Goal: Information Seeking & Learning: Find specific fact

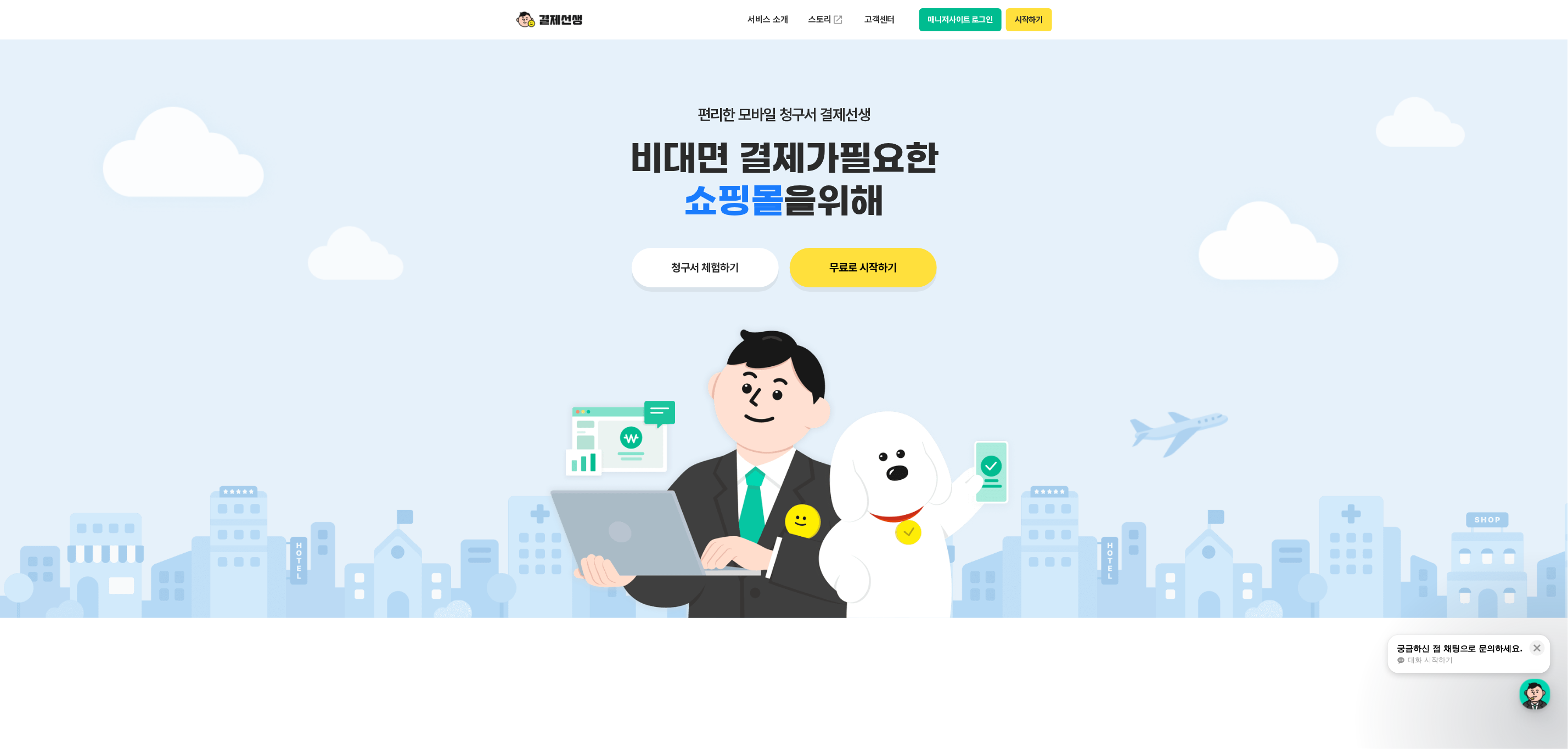
click at [812, 204] on span "을 위해" at bounding box center [833, 201] width 100 height 43
click at [879, 204] on span "을 위해" at bounding box center [833, 201] width 100 height 43
click at [771, 20] on p "서비스 소개" at bounding box center [768, 20] width 55 height 20
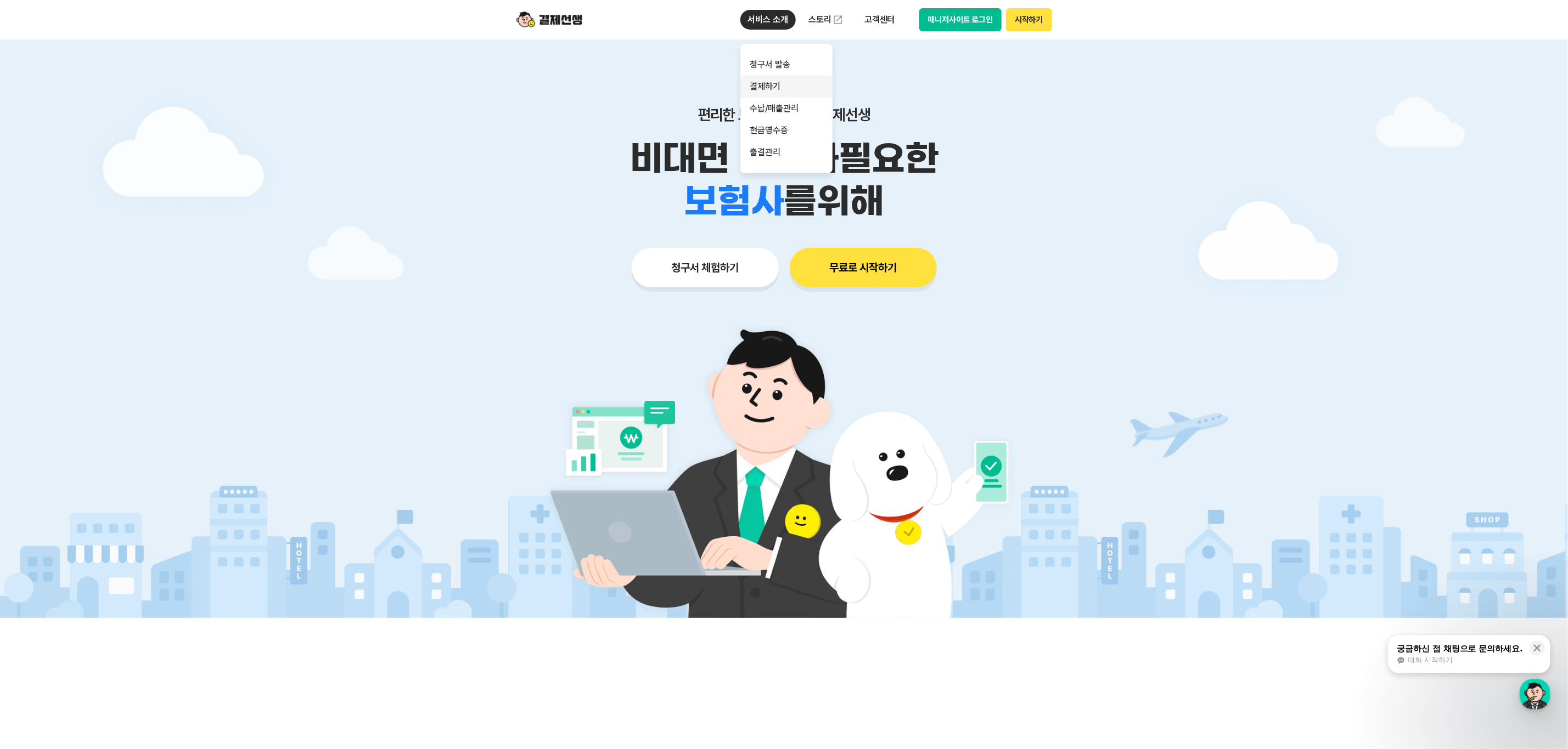
click at [791, 85] on link "결제하기" at bounding box center [786, 87] width 92 height 22
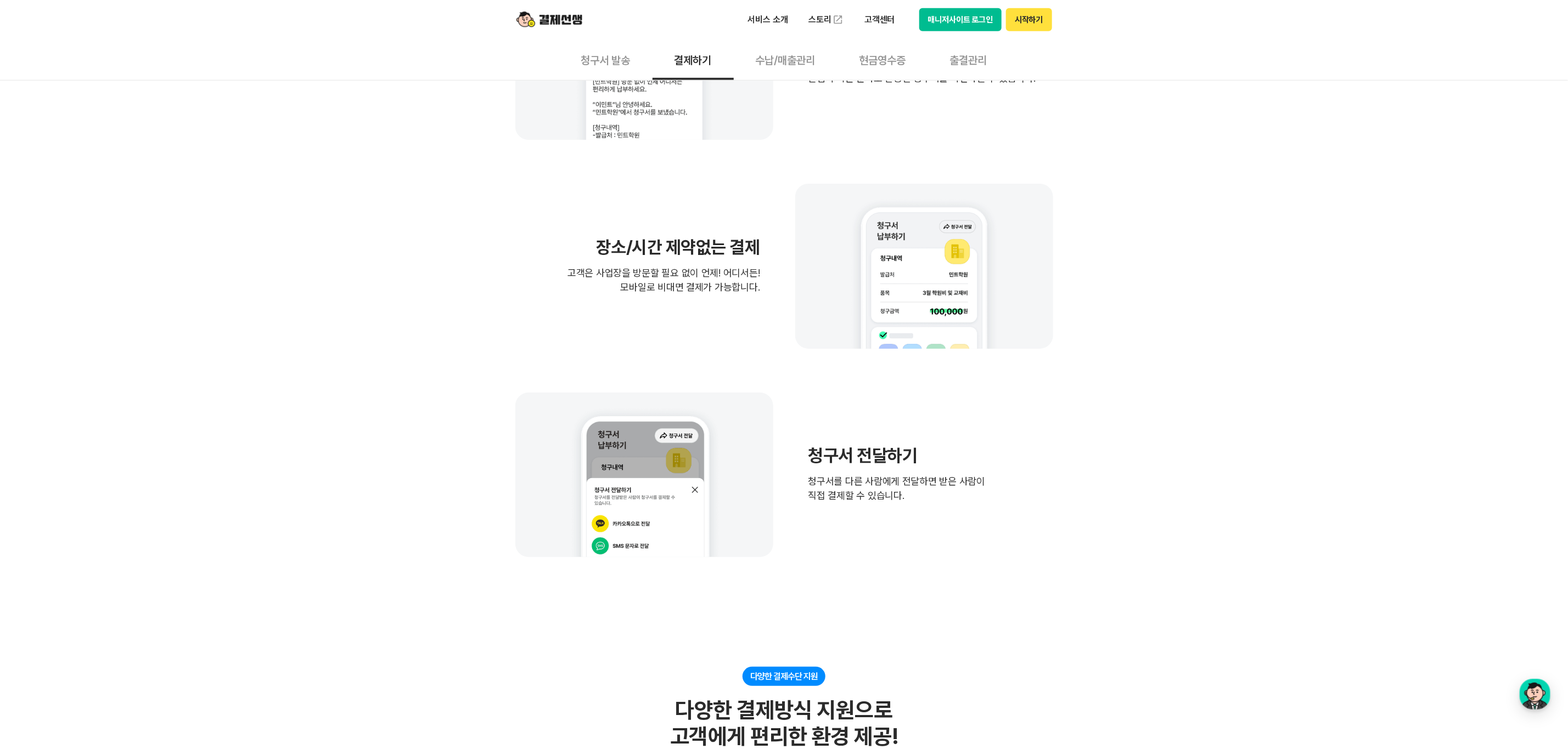
scroll to position [191, 0]
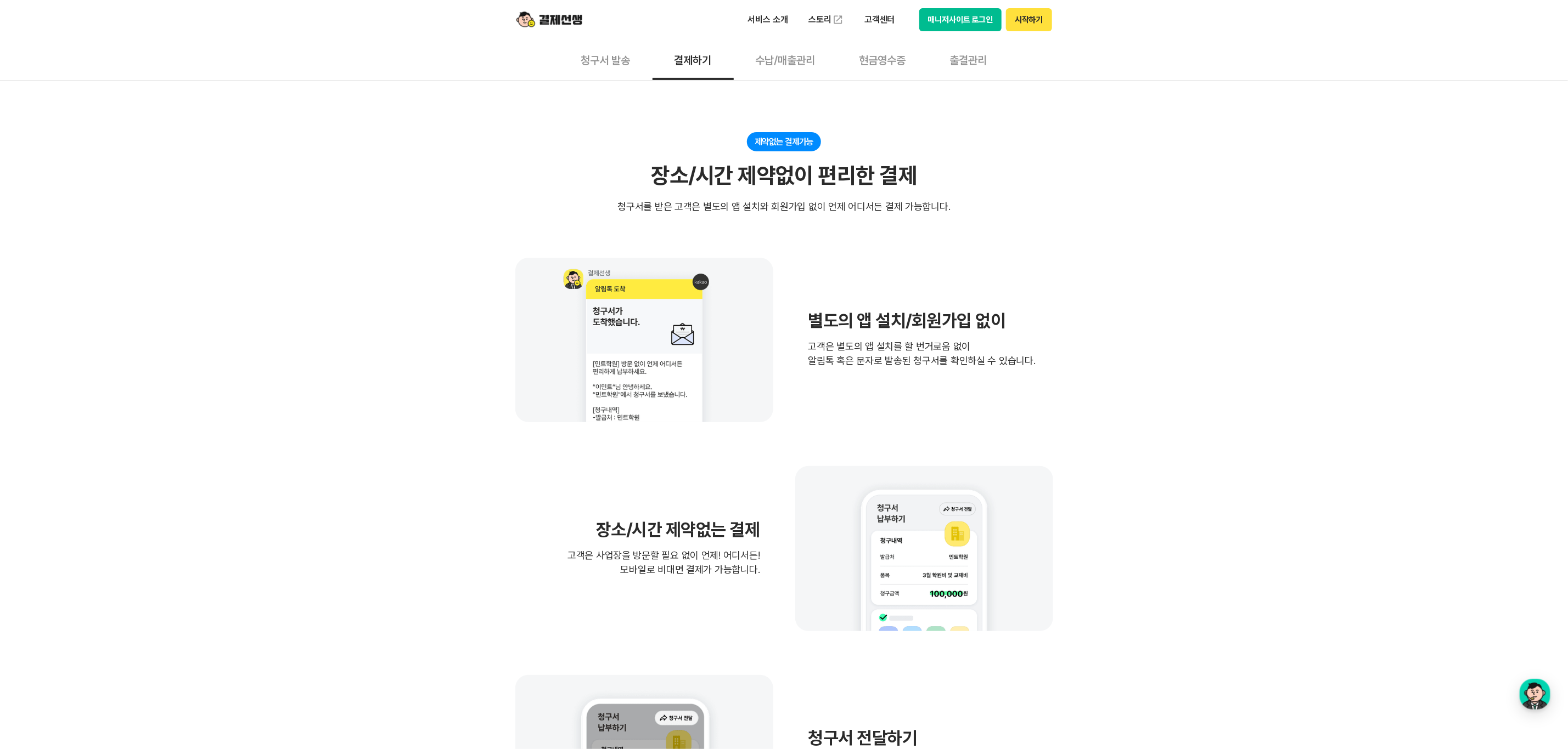
click at [766, 60] on button "수납/매출관리" at bounding box center [786, 59] width 104 height 41
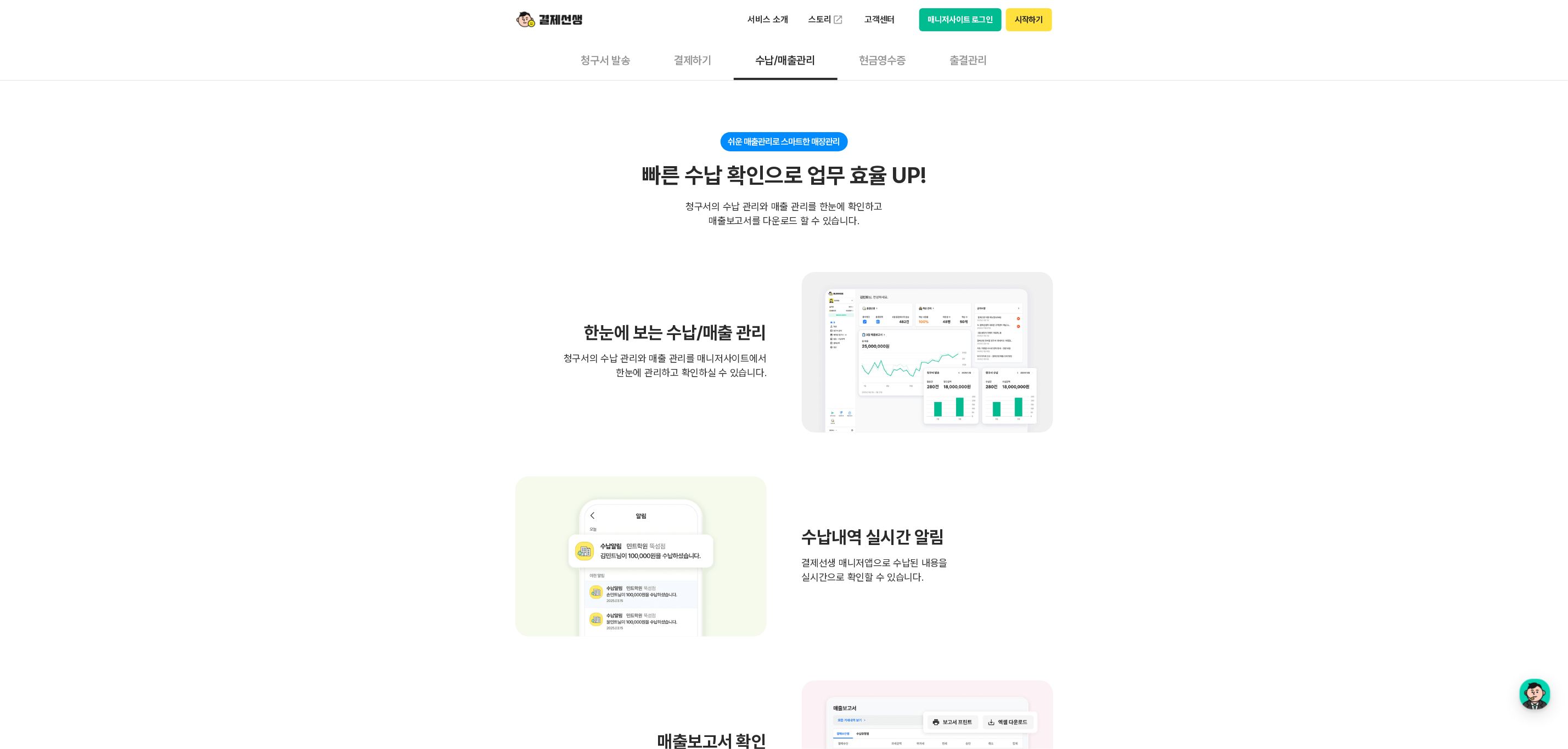
click at [880, 61] on button "현금영수증" at bounding box center [883, 59] width 91 height 41
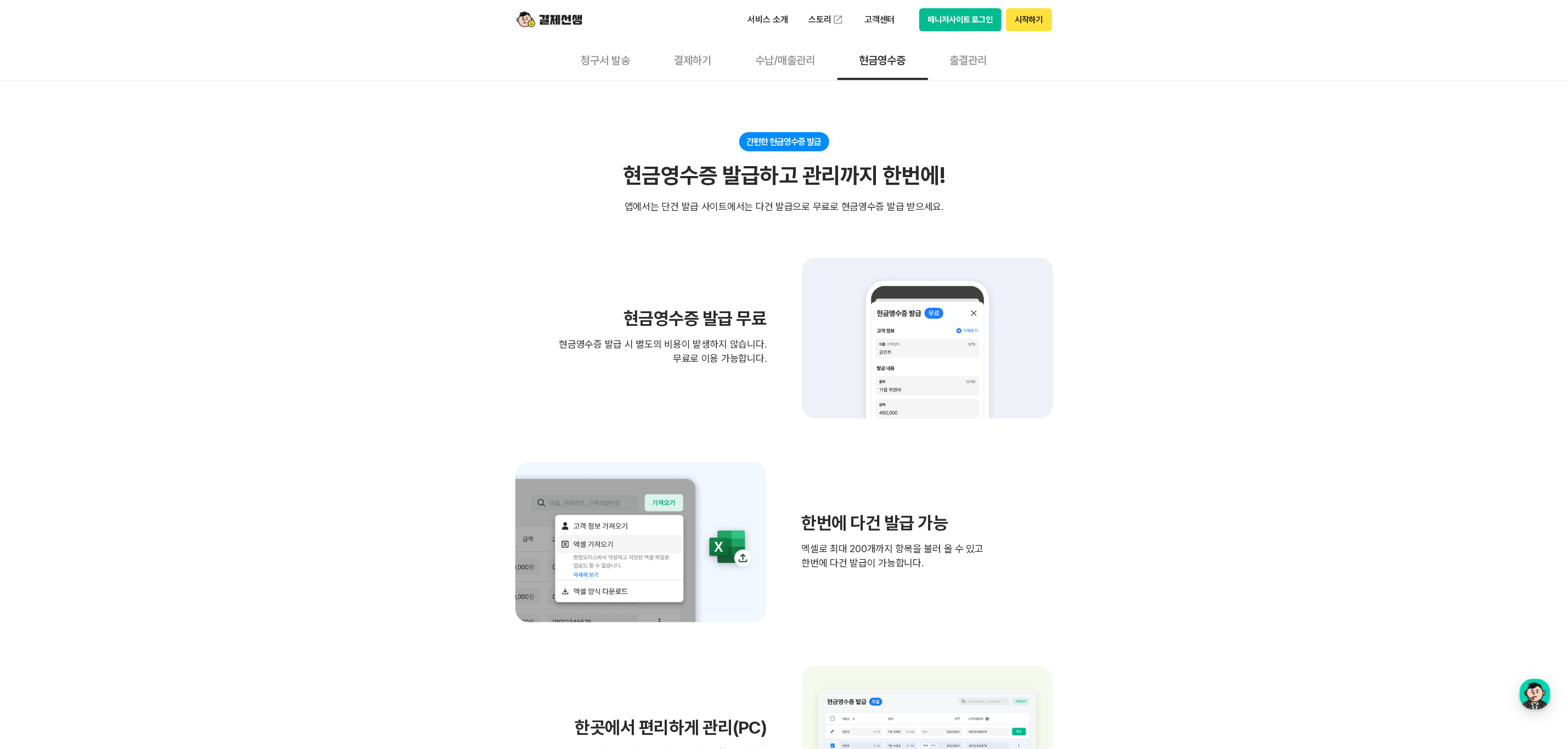
click at [938, 61] on button "출결관리" at bounding box center [968, 59] width 81 height 41
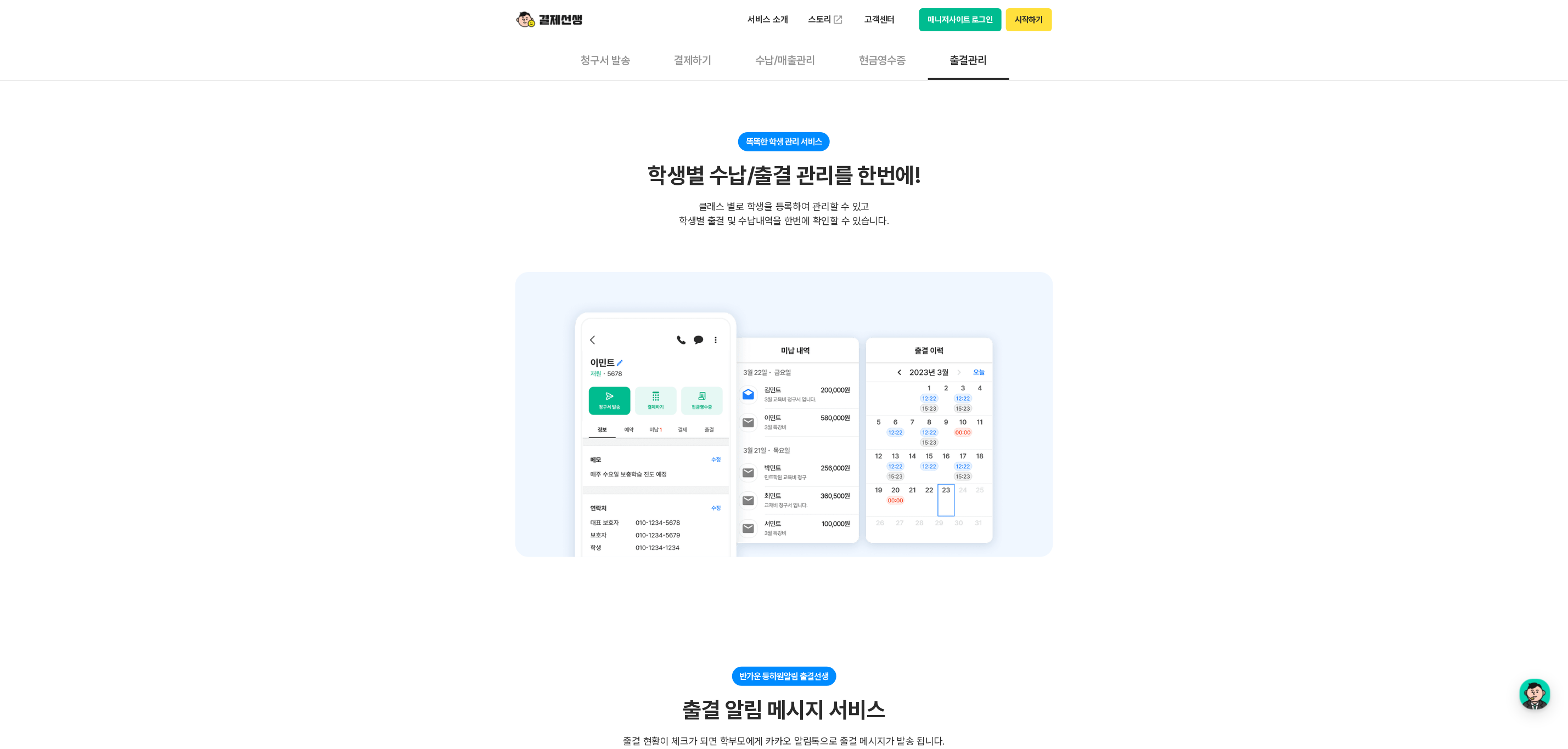
click at [771, 61] on button "수납/매출관리" at bounding box center [786, 59] width 104 height 41
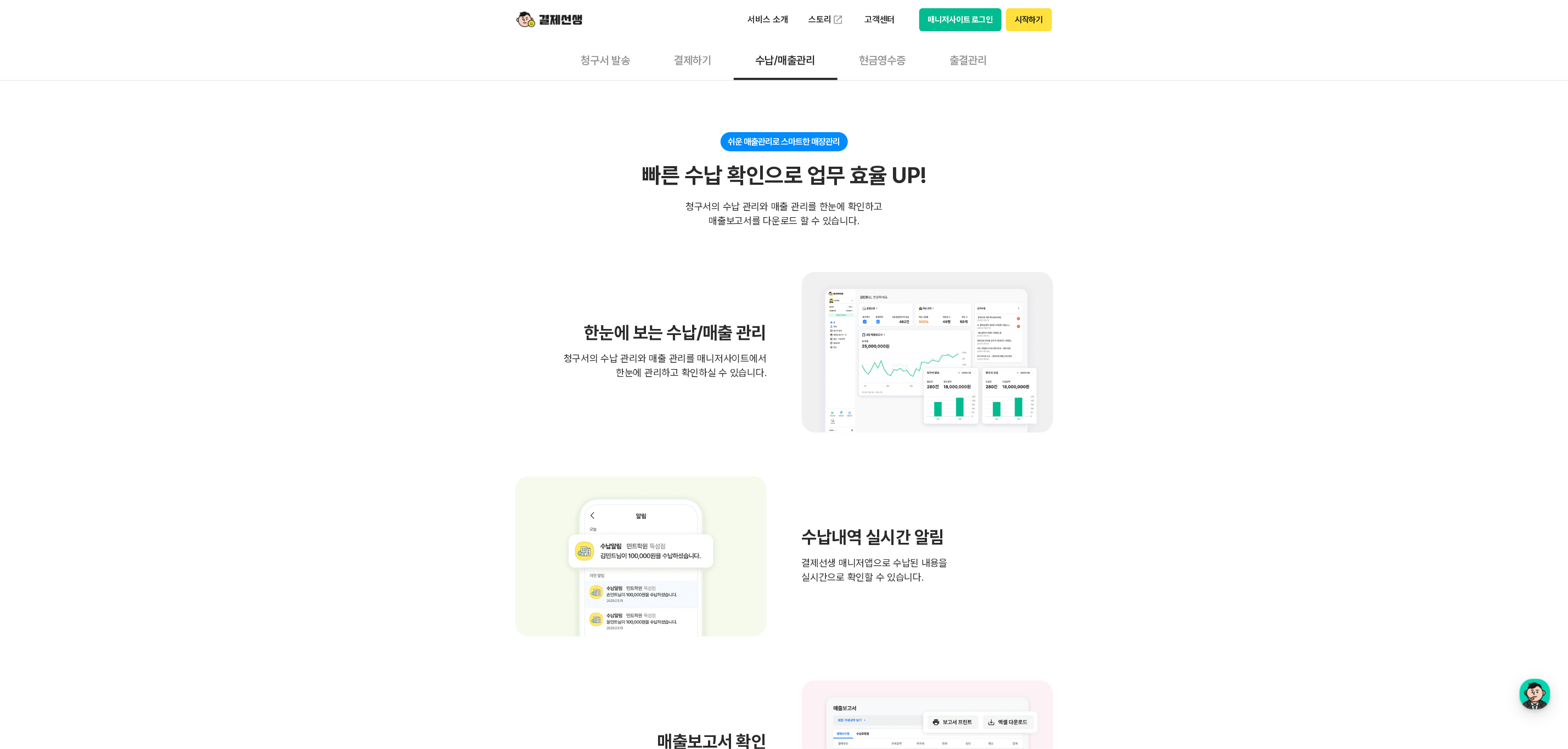
click at [662, 53] on button "결제하기" at bounding box center [693, 59] width 81 height 41
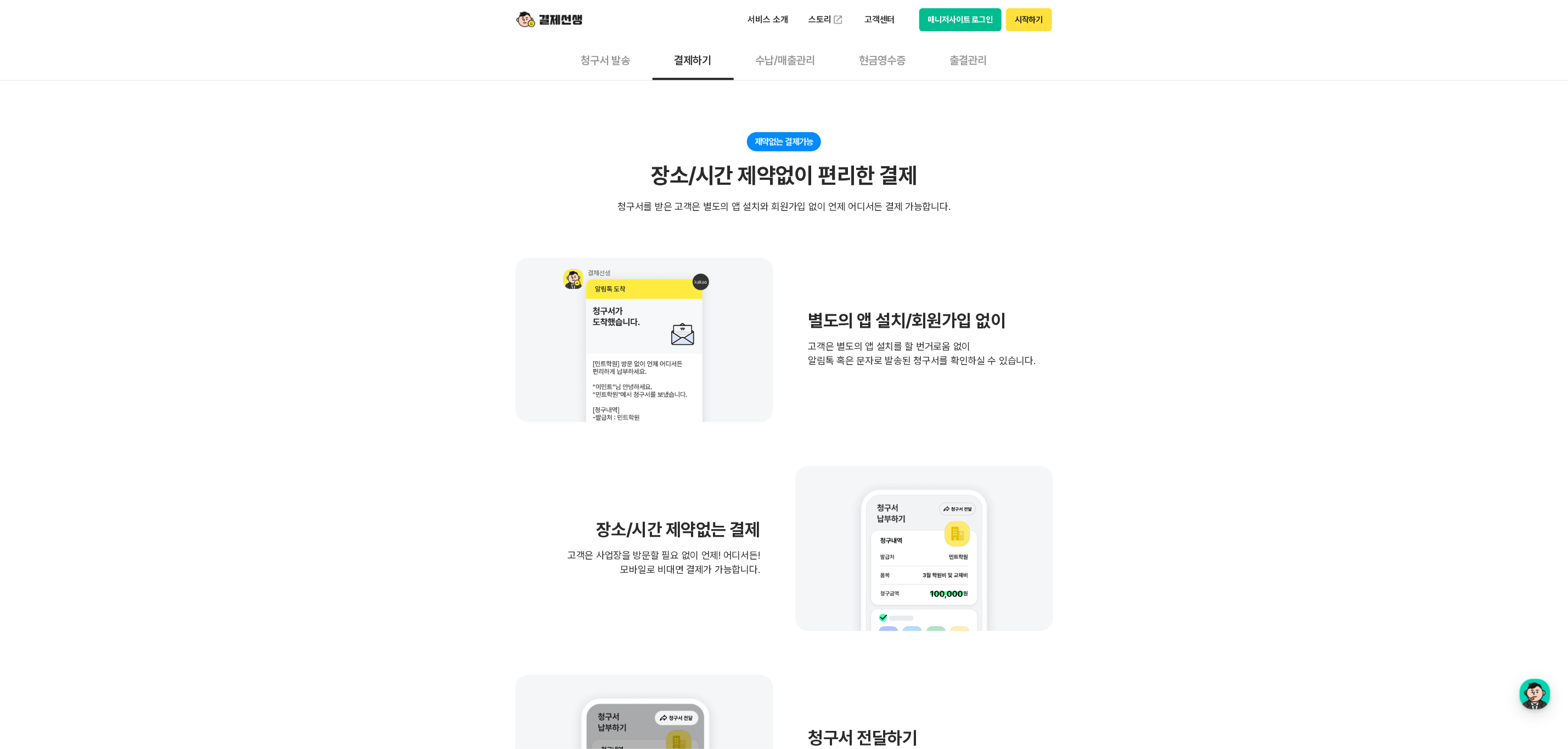
click at [592, 55] on button "청구서 발송" at bounding box center [606, 59] width 93 height 41
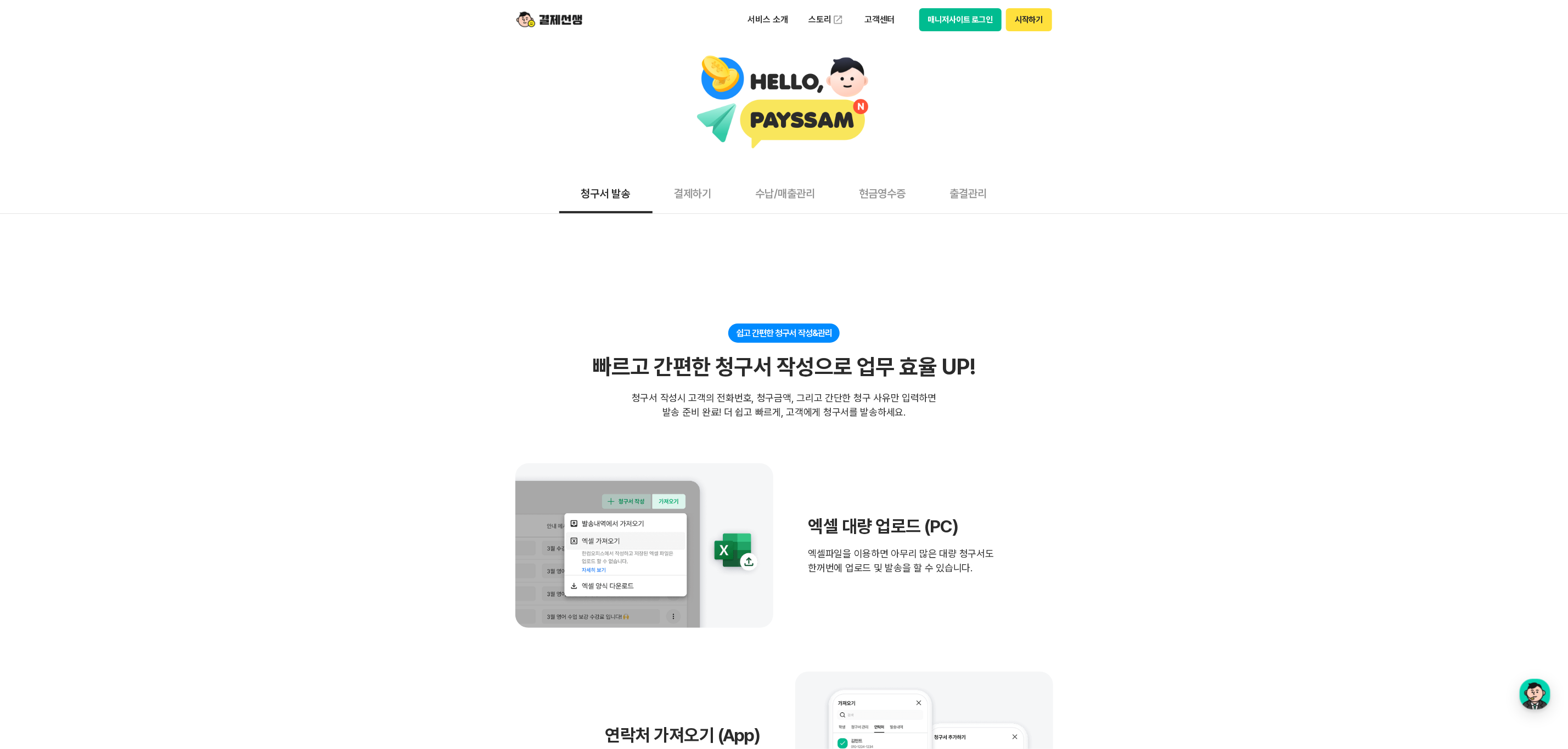
click at [898, 193] on button "현금영수증" at bounding box center [883, 193] width 91 height 41
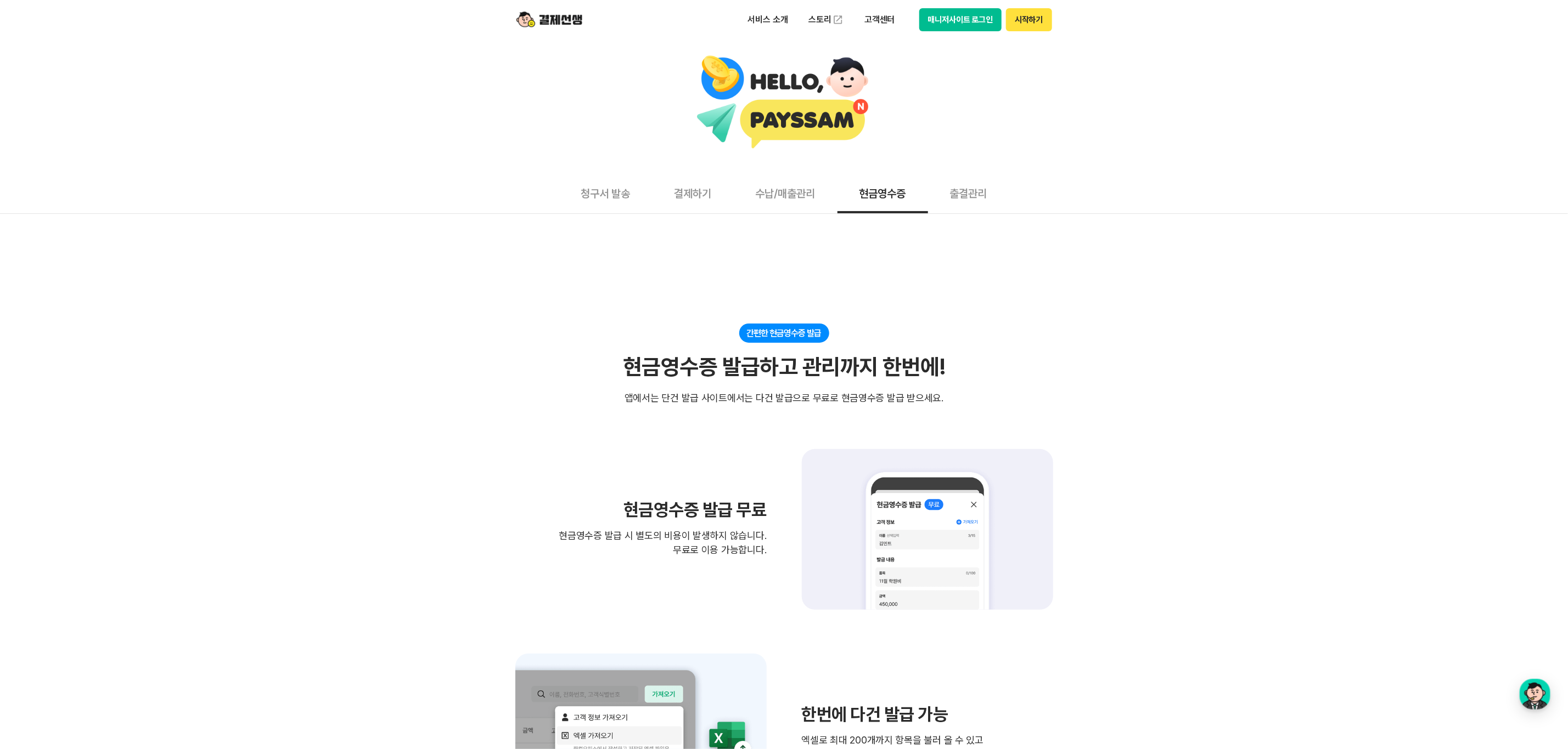
click at [974, 197] on button "출결관리" at bounding box center [968, 193] width 81 height 41
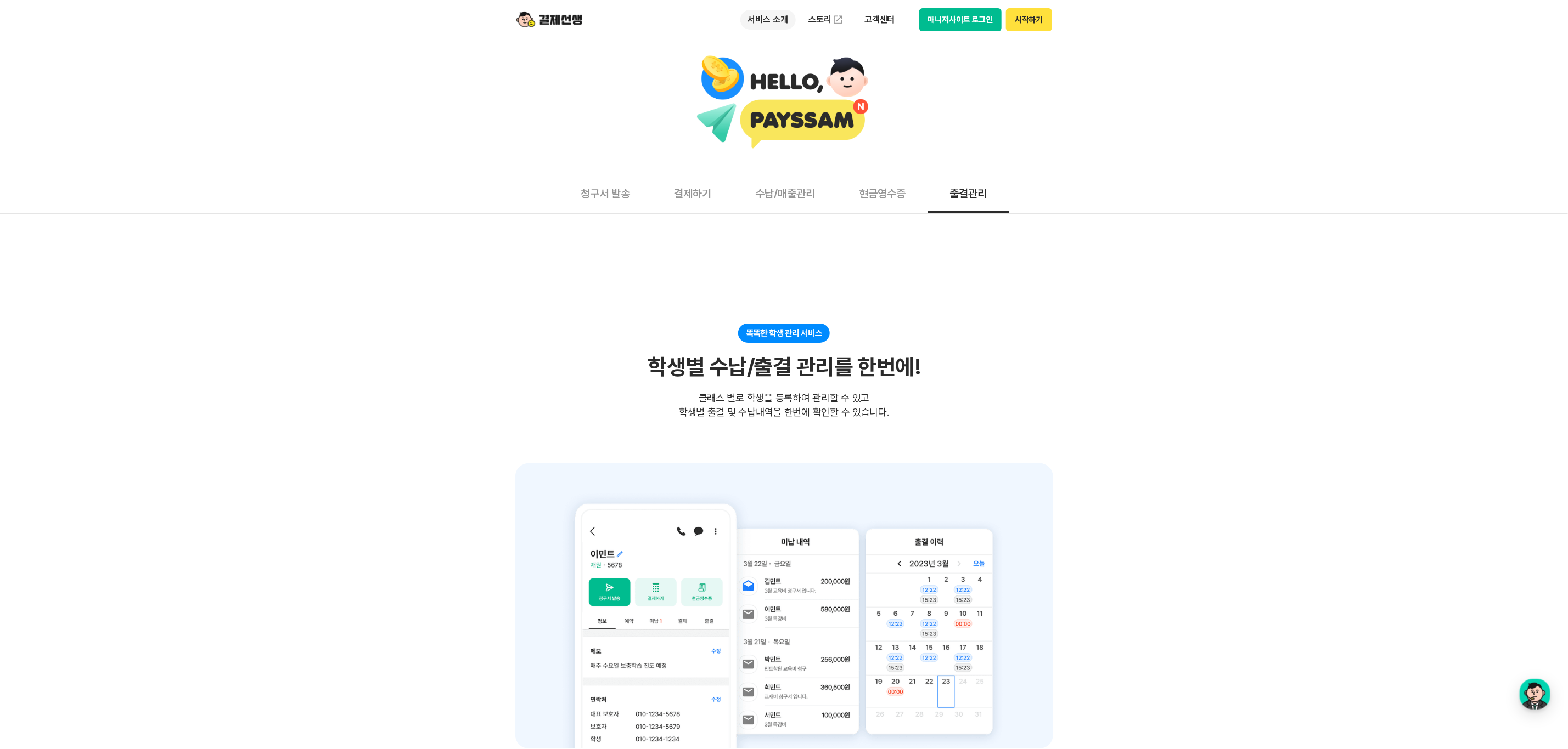
click at [761, 17] on p "서비스 소개" at bounding box center [768, 20] width 55 height 20
click at [649, 211] on button "청구서 발송" at bounding box center [606, 193] width 93 height 41
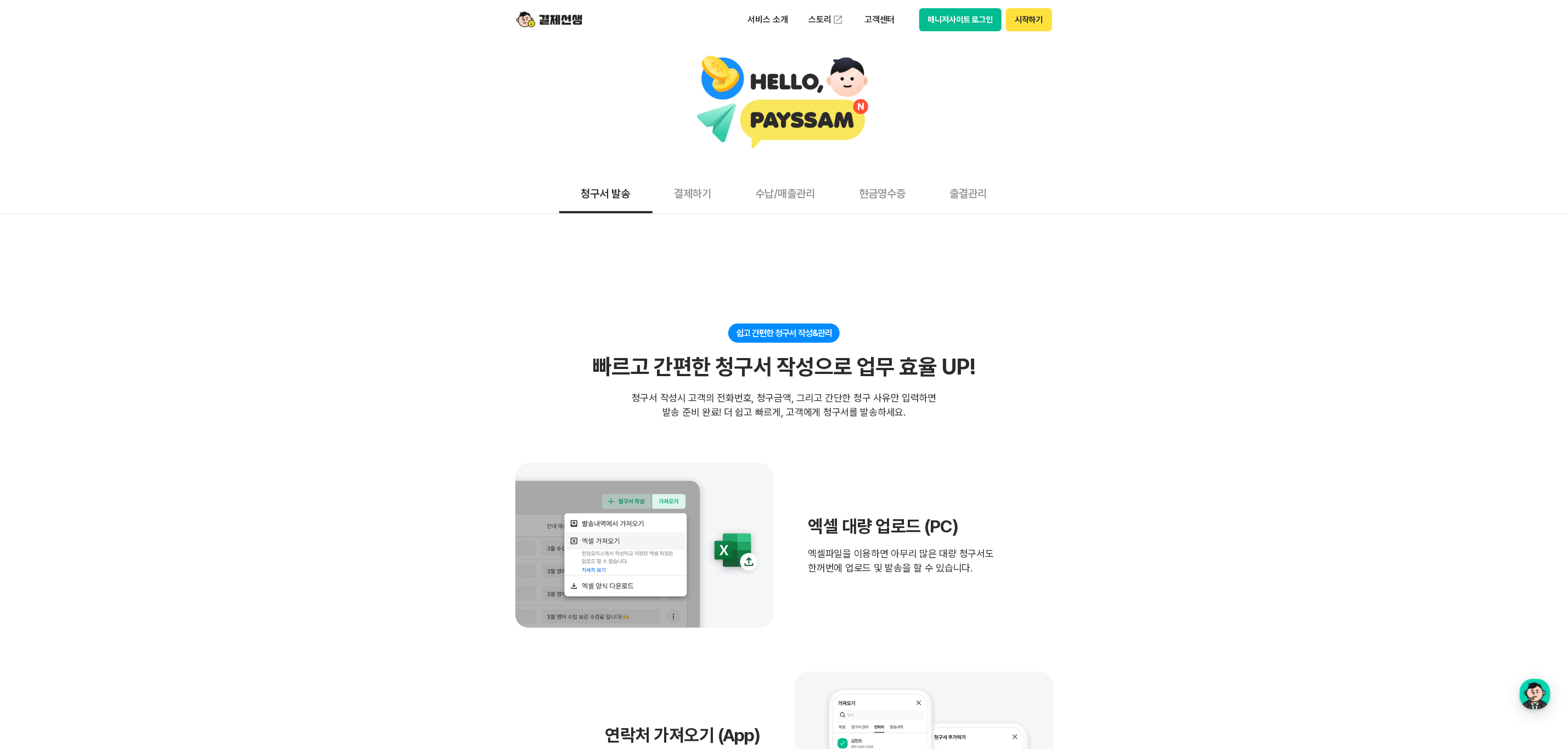
click at [672, 201] on button "결제하기" at bounding box center [693, 193] width 81 height 41
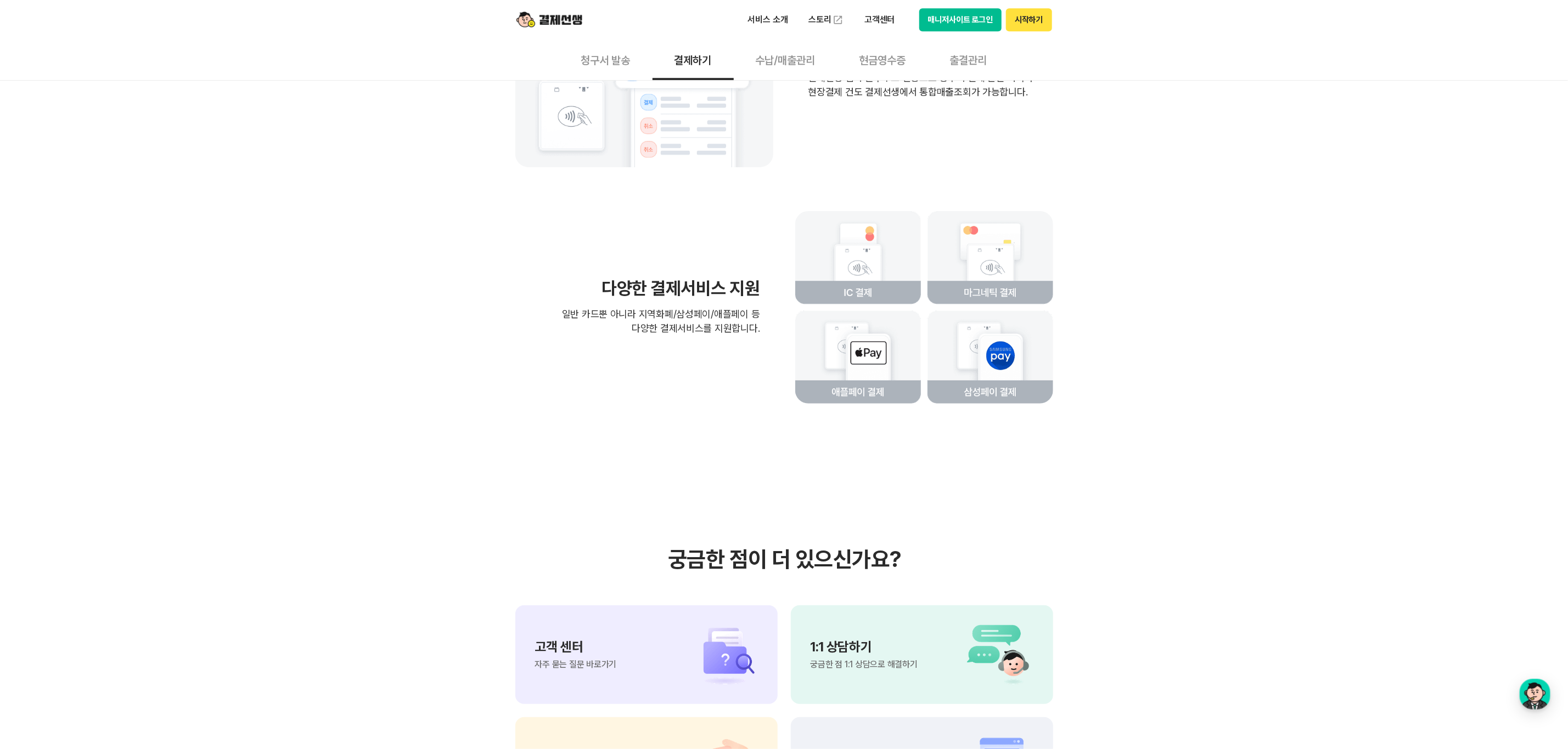
scroll to position [2688, 0]
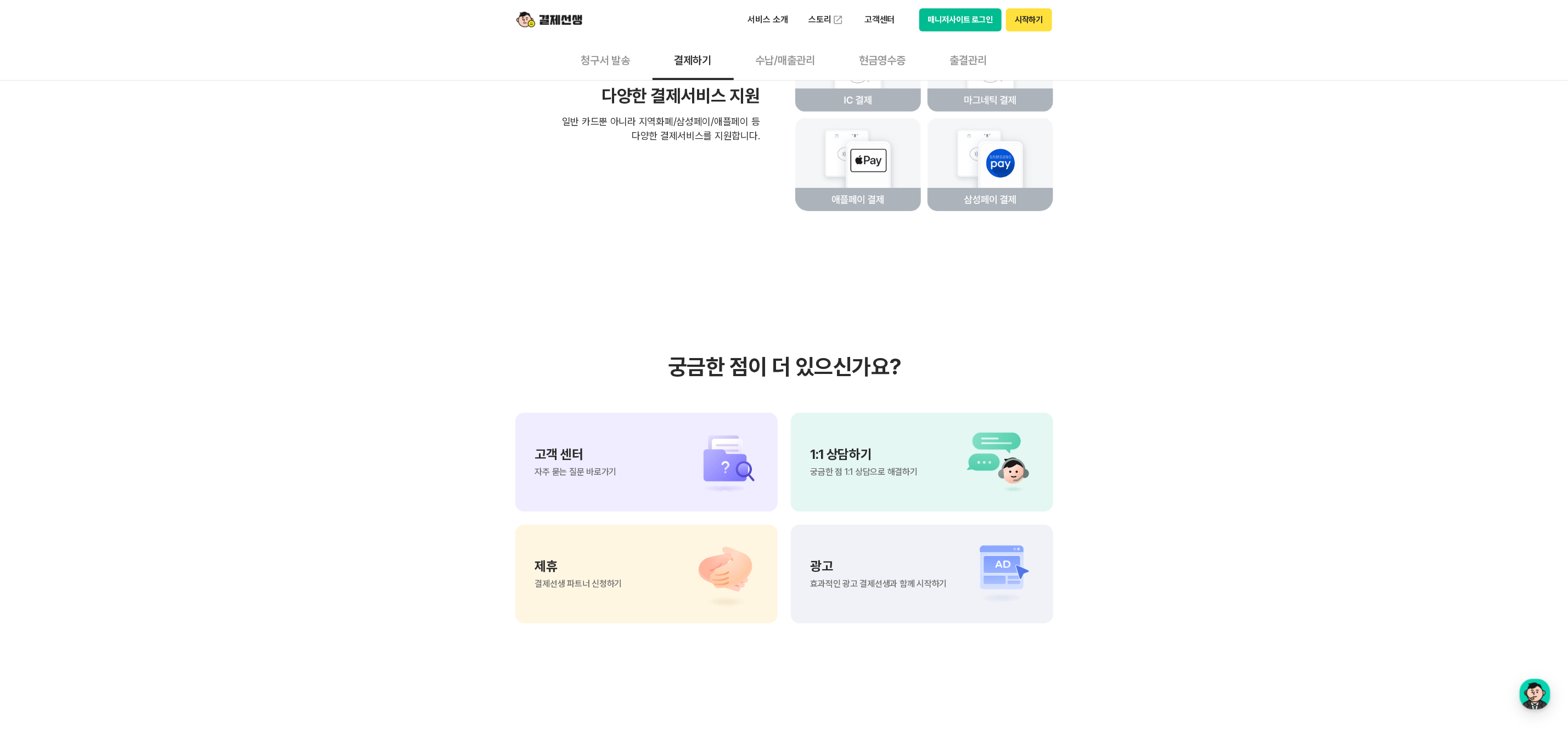
click at [706, 485] on img at bounding box center [719, 462] width 77 height 66
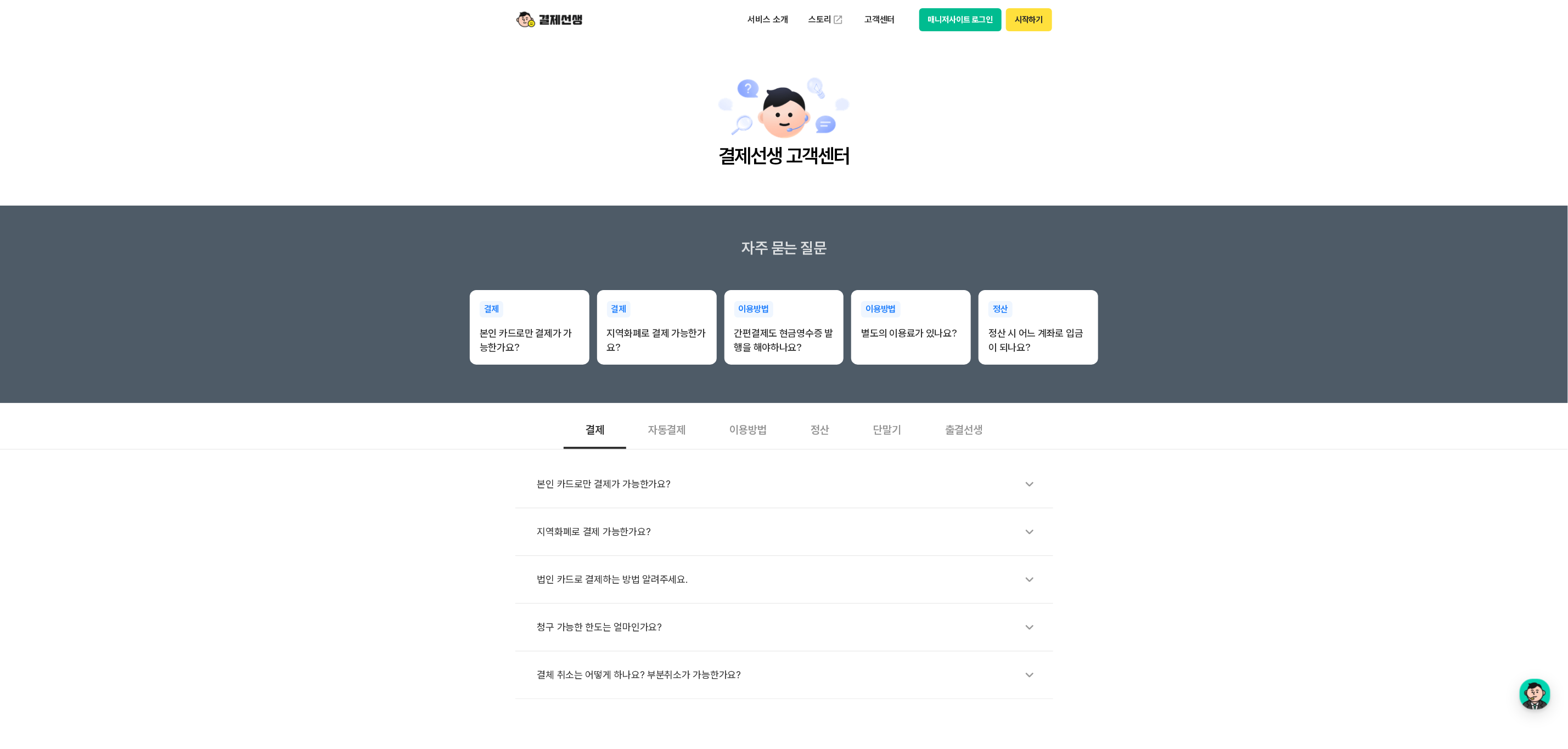
click at [829, 443] on div "정산" at bounding box center [819, 429] width 62 height 41
click at [732, 489] on div "정산 시 어느 계좌로 입금이 되나요?" at bounding box center [789, 484] width 505 height 25
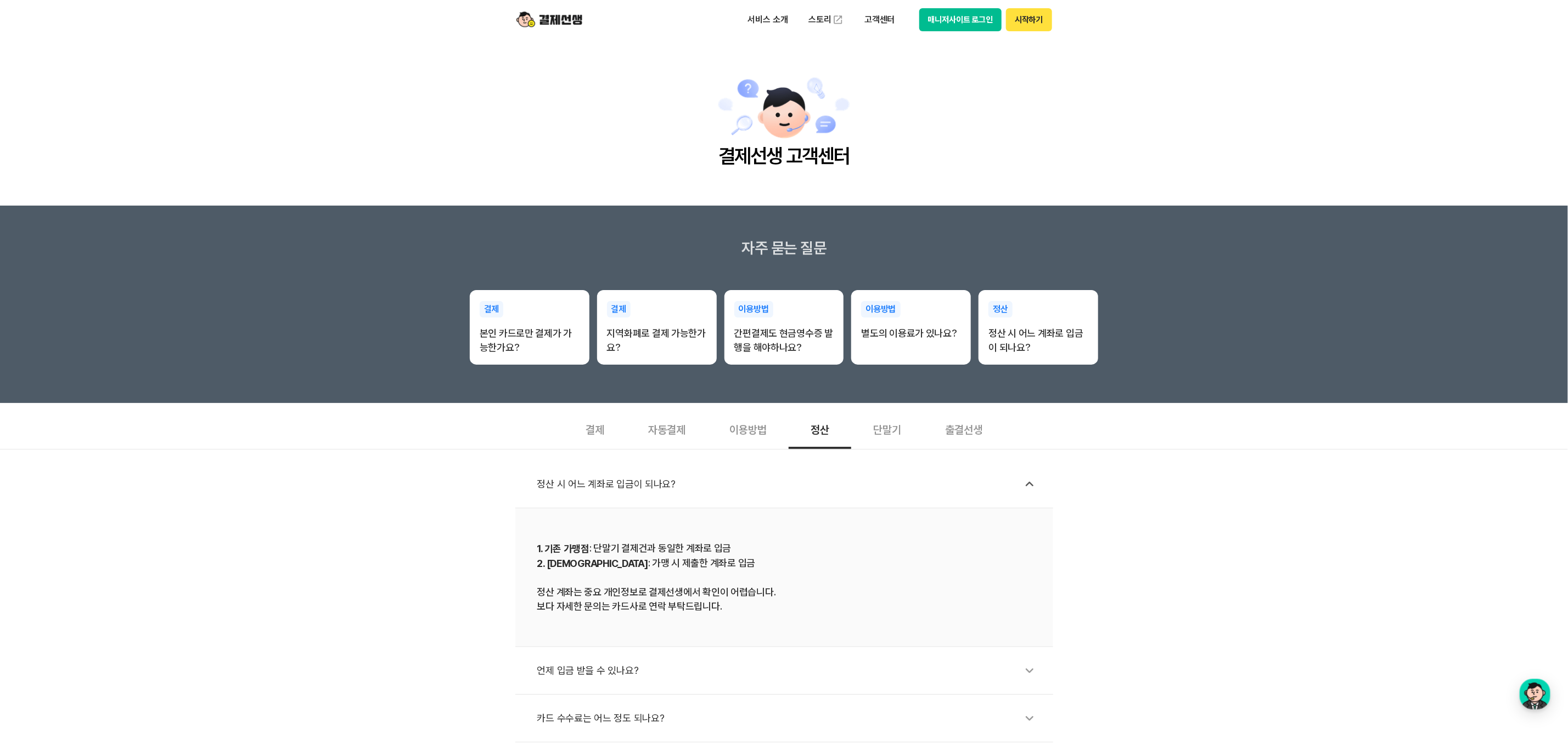
scroll to position [191, 0]
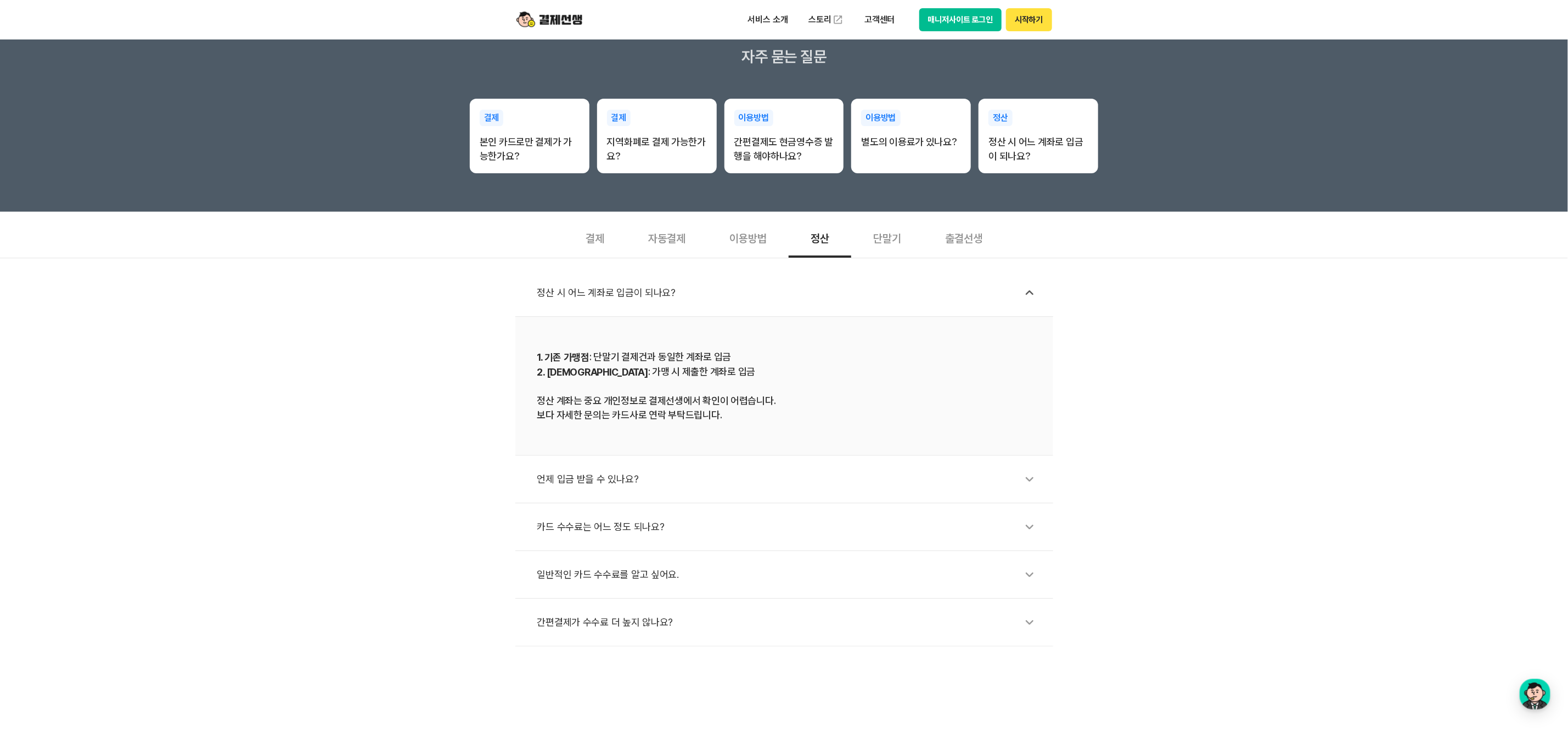
click at [717, 479] on div "언제 입금 받을 수 있나요?" at bounding box center [789, 479] width 505 height 25
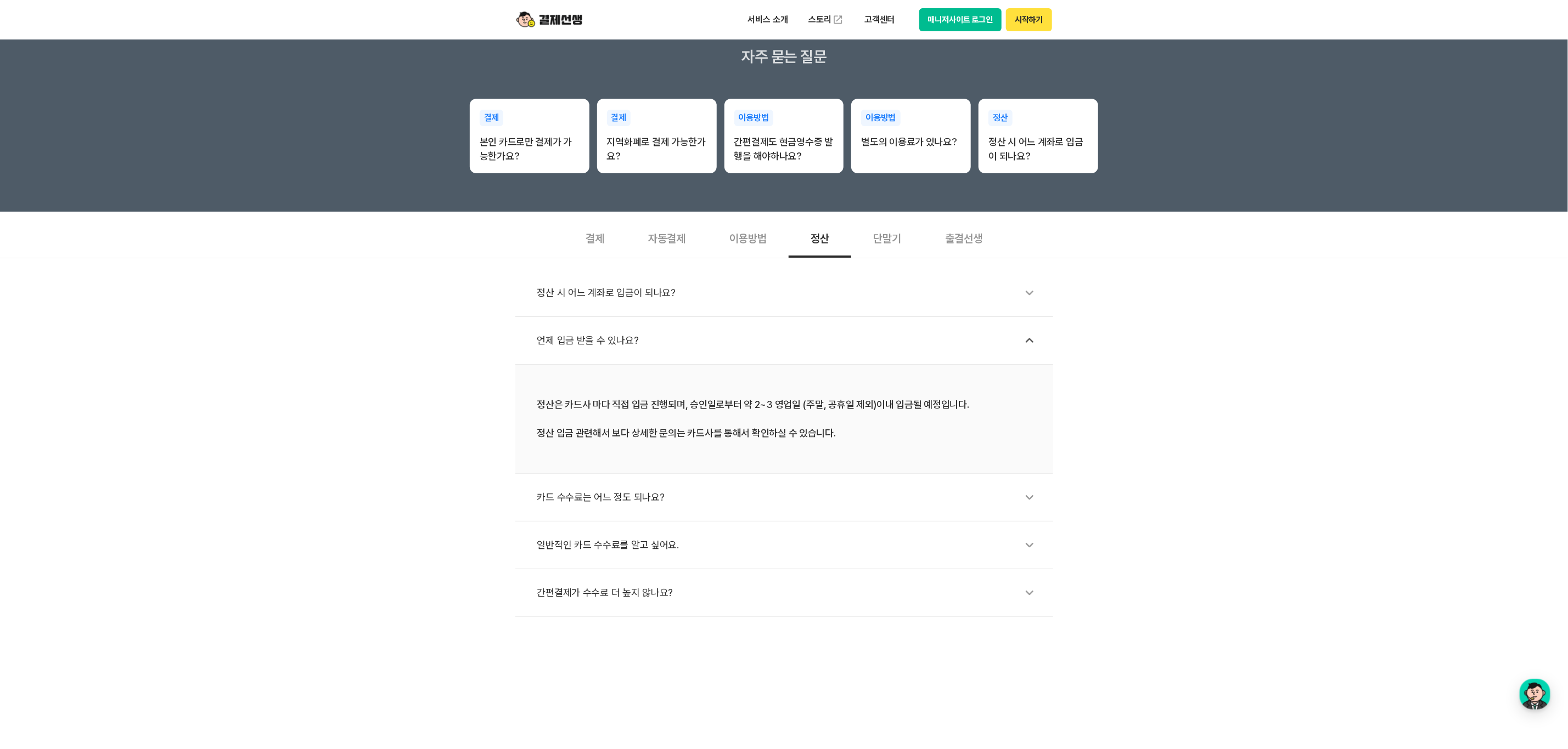
click at [772, 496] on div "카드 수수료는 어느 정도 되나요?" at bounding box center [789, 497] width 505 height 25
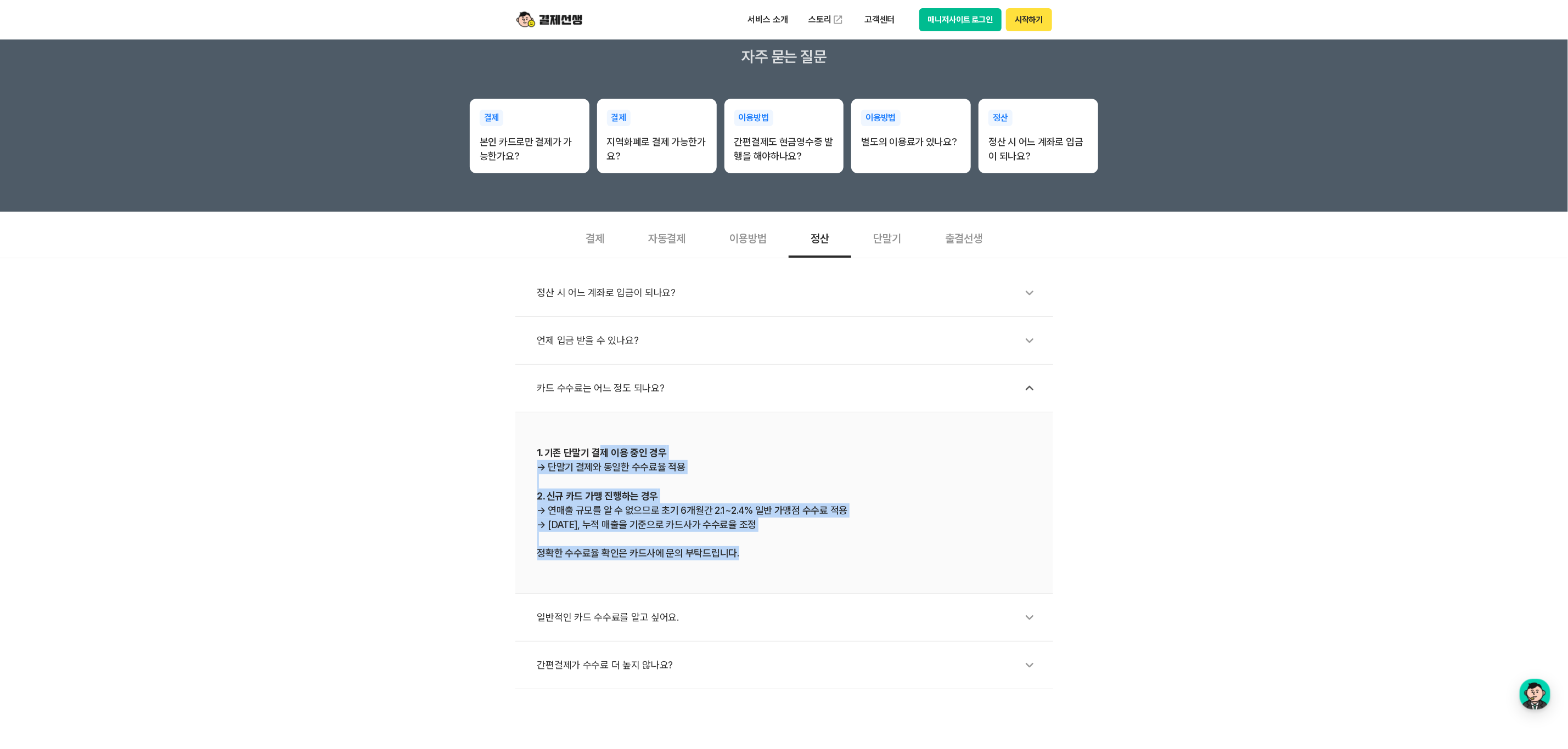
drag, startPoint x: 744, startPoint y: 550, endPoint x: 604, endPoint y: 455, distance: 169.2
click at [604, 455] on div "1. 기존 단말기 결제 이용 중인 경우 → 단말기 결제와 동일한 수수료율 적용 2. 신규 카드 가맹 진행하는 경우 → 연매출 규모를 알 수 없…" at bounding box center [784, 503] width 494 height 115
click at [756, 496] on div "1. 기존 단말기 결제 이용 중인 경우 → 단말기 결제와 동일한 수수료율 적용 2. 신규 카드 가맹 진행하는 경우 → 연매출 규모를 알 수 없…" at bounding box center [784, 503] width 494 height 115
drag, startPoint x: 753, startPoint y: 553, endPoint x: 534, endPoint y: 448, distance: 242.9
click at [534, 448] on li "1. 기존 단말기 결제 이용 중인 경우 → 단말기 결제와 동일한 수수료율 적용 2. 신규 카드 가맹 진행하는 경우 → 연매출 규모를 알 수 없…" at bounding box center [785, 503] width 538 height 181
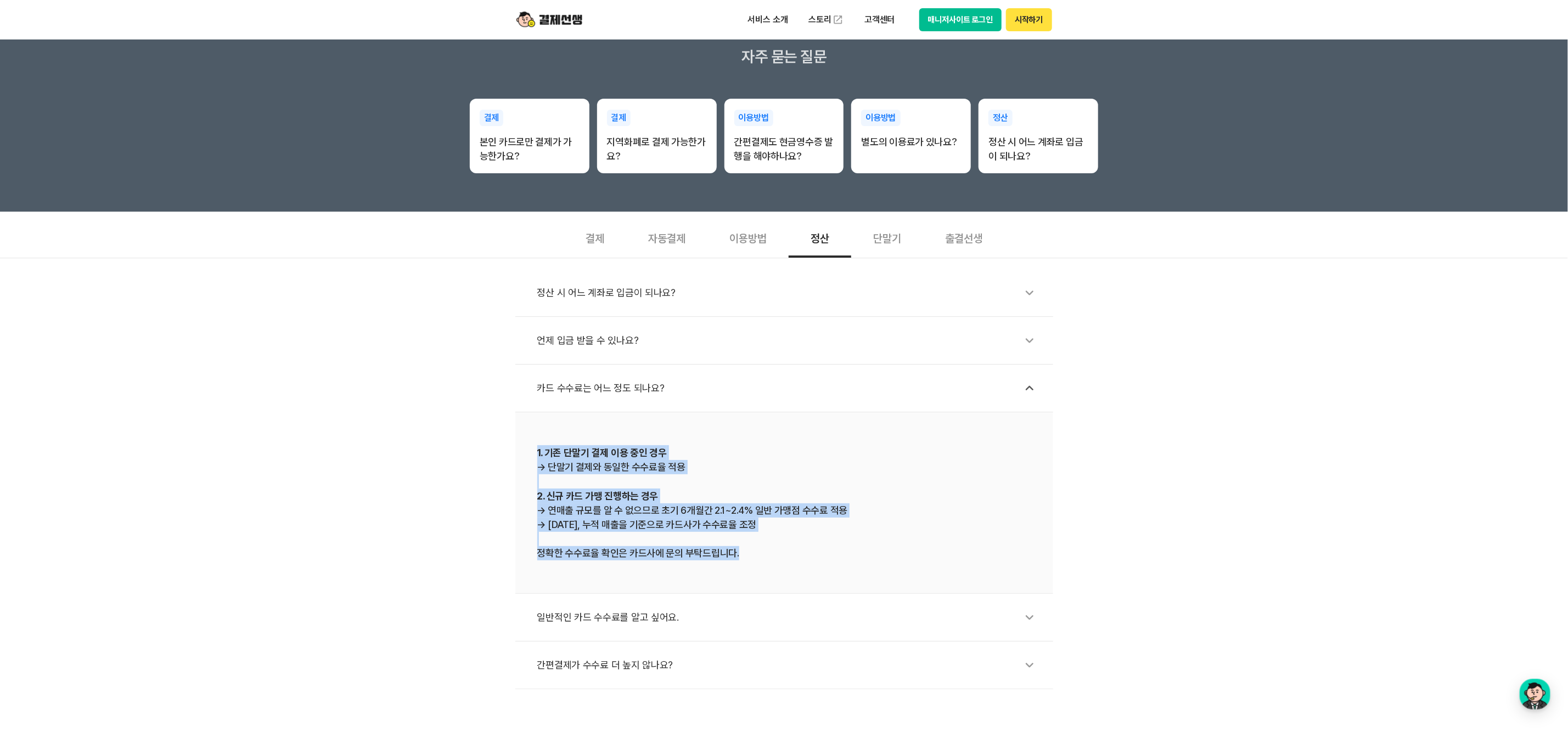
click at [765, 494] on div "1. 기존 단말기 결제 이용 중인 경우 → 단말기 결제와 동일한 수수료율 적용 2. 신규 카드 가맹 진행하는 경우 → 연매출 규모를 알 수 없…" at bounding box center [784, 503] width 494 height 115
drag, startPoint x: 761, startPoint y: 542, endPoint x: 611, endPoint y: 429, distance: 187.8
click at [611, 429] on li "1. 기존 단말기 결제 이용 중인 경우 → 단말기 결제와 동일한 수수료율 적용 2. 신규 카드 가맹 진행하는 경우 → 연매출 규모를 알 수 없…" at bounding box center [785, 503] width 538 height 181
click at [731, 448] on div "1. 기존 단말기 결제 이용 중인 경우 → 단말기 결제와 동일한 수수료율 적용 2. 신규 카드 가맹 진행하는 경우 → 연매출 규모를 알 수 없…" at bounding box center [784, 503] width 494 height 115
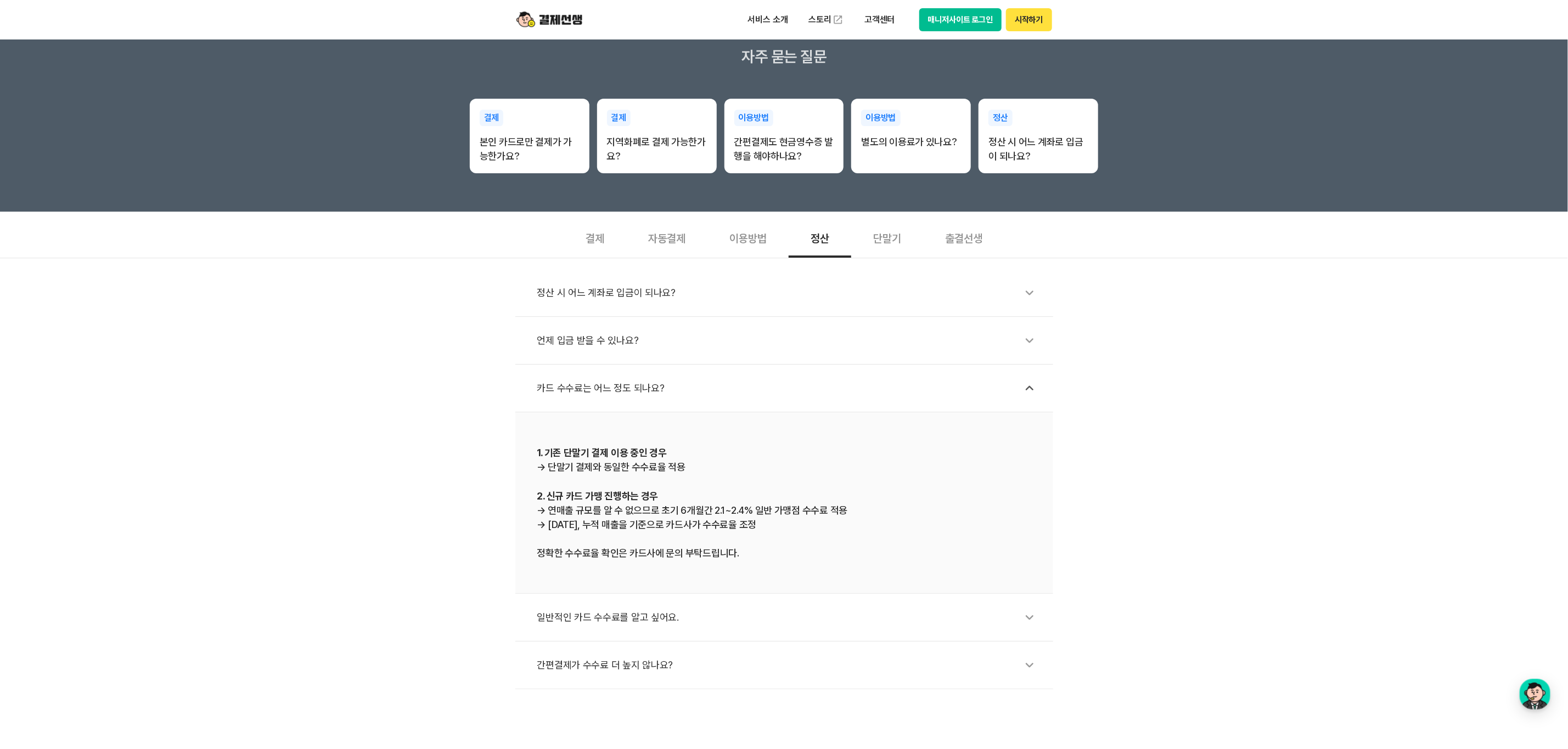
drag, startPoint x: 759, startPoint y: 462, endPoint x: 646, endPoint y: 425, distance: 118.9
click at [646, 425] on li "1. 기존 단말기 결제 이용 중인 경우 → 단말기 결제와 동일한 수수료율 적용 2. 신규 카드 가맹 진행하는 경우 → 연매출 규모를 알 수 없…" at bounding box center [785, 503] width 538 height 181
click at [830, 456] on div "1. 기존 단말기 결제 이용 중인 경우 → 단말기 결제와 동일한 수수료율 적용 2. 신규 카드 가맹 진행하는 경우 → 연매출 규모를 알 수 없…" at bounding box center [784, 503] width 494 height 115
drag, startPoint x: 872, startPoint y: 529, endPoint x: 853, endPoint y: 476, distance: 56.3
click at [853, 476] on div "1. 기존 단말기 결제 이용 중인 경우 → 단말기 결제와 동일한 수수료율 적용 2. 신규 카드 가맹 진행하는 경우 → 연매출 규모를 알 수 없…" at bounding box center [784, 503] width 494 height 115
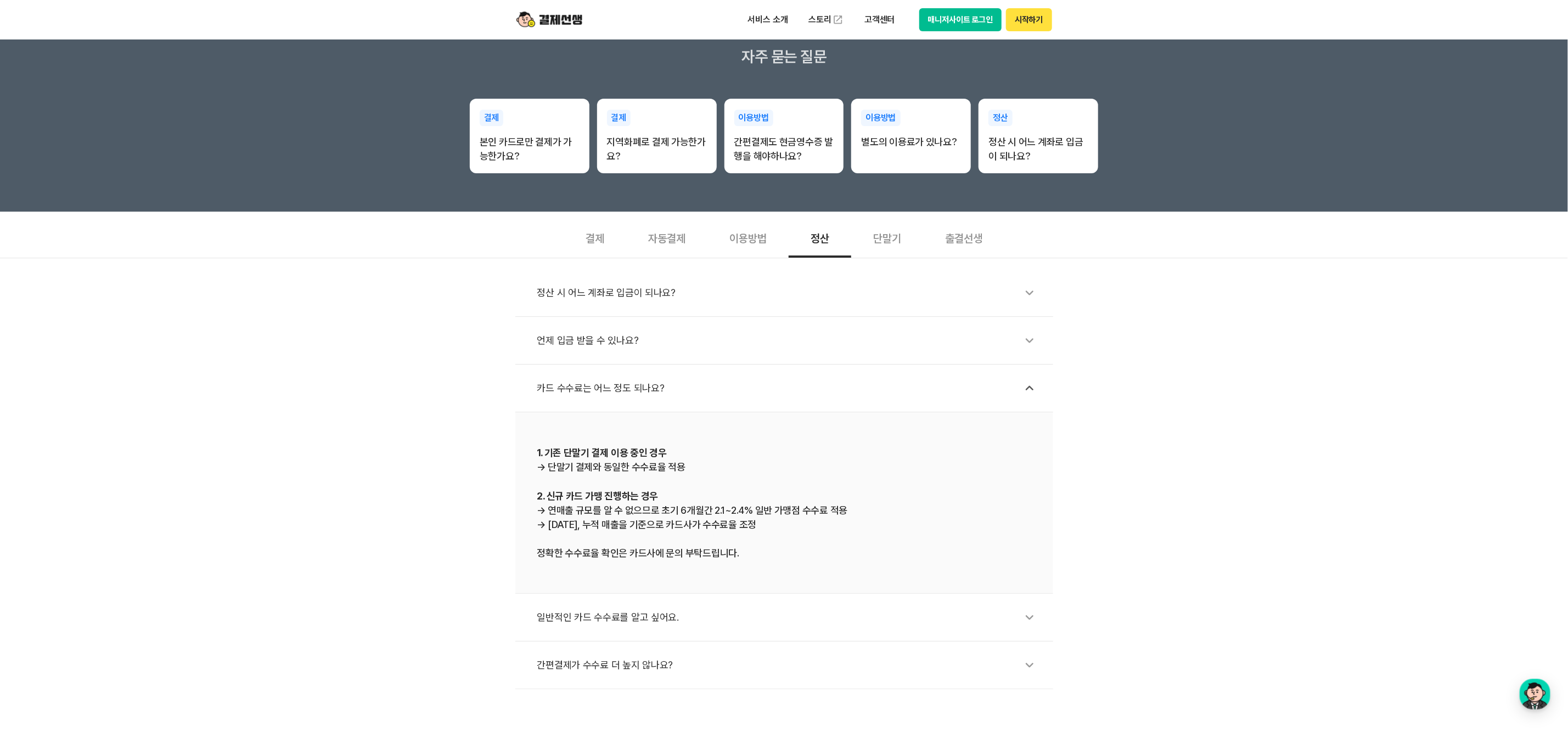
click at [876, 529] on div "1. 기존 단말기 결제 이용 중인 경우 → 단말기 결제와 동일한 수수료율 적용 2. 신규 카드 가맹 진행하는 경우 → 연매출 규모를 알 수 없…" at bounding box center [784, 503] width 494 height 115
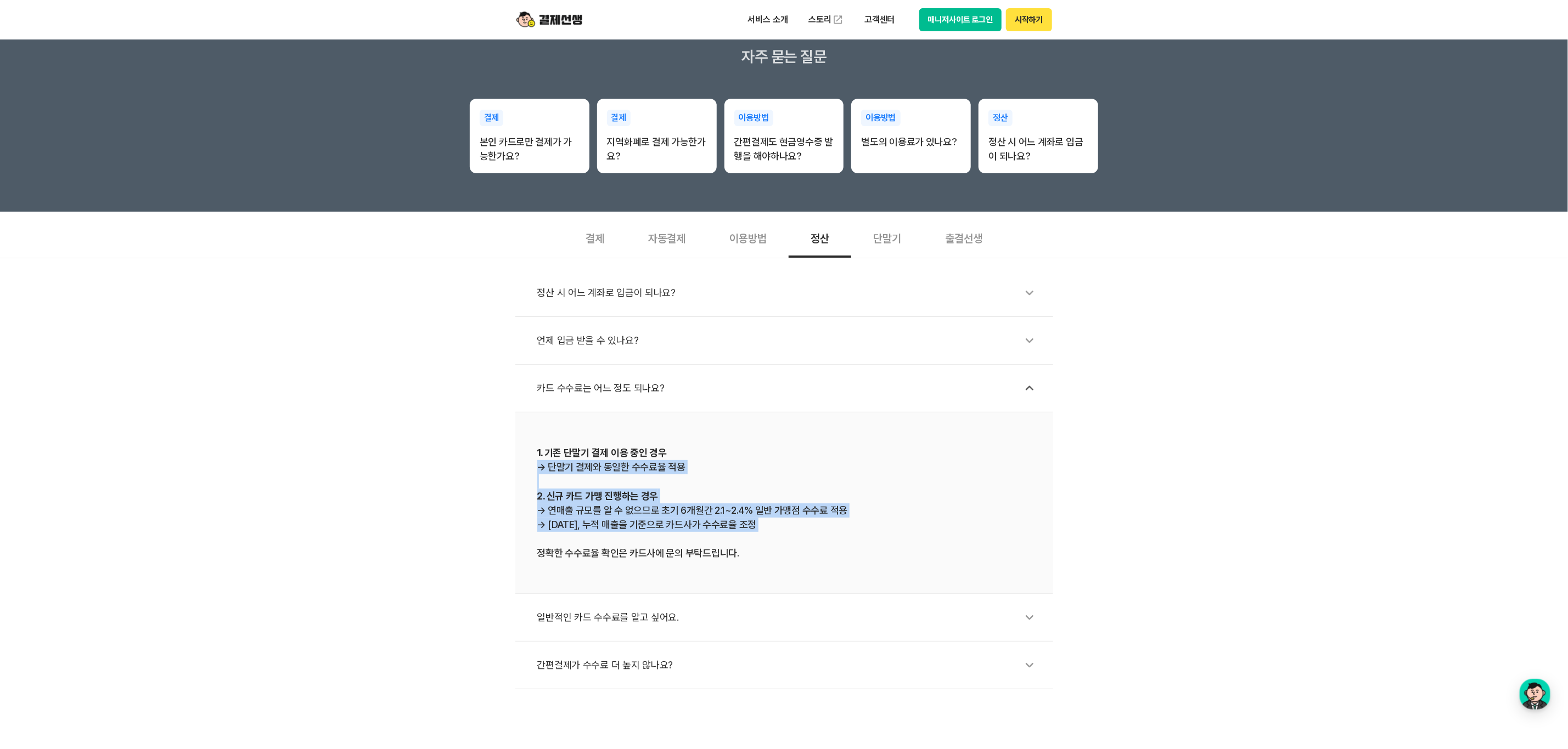
drag, startPoint x: 826, startPoint y: 532, endPoint x: 822, endPoint y: 469, distance: 63.1
click at [822, 469] on div "1. 기존 단말기 결제 이용 중인 경우 → 단말기 결제와 동일한 수수료율 적용 2. 신규 카드 가맹 진행하는 경우 → 연매출 규모를 알 수 없…" at bounding box center [784, 503] width 494 height 115
click at [876, 542] on div "1. 기존 단말기 결제 이용 중인 경우 → 단말기 결제와 동일한 수수료율 적용 2. 신규 카드 가맹 진행하는 경우 → 연매출 규모를 알 수 없…" at bounding box center [784, 503] width 494 height 115
drag, startPoint x: 799, startPoint y: 559, endPoint x: 802, endPoint y: 461, distance: 98.0
click at [802, 461] on div "1. 기존 단말기 결제 이용 중인 경우 → 단말기 결제와 동일한 수수료율 적용 2. 신규 카드 가맹 진행하는 경우 → 연매출 규모를 알 수 없…" at bounding box center [784, 503] width 494 height 115
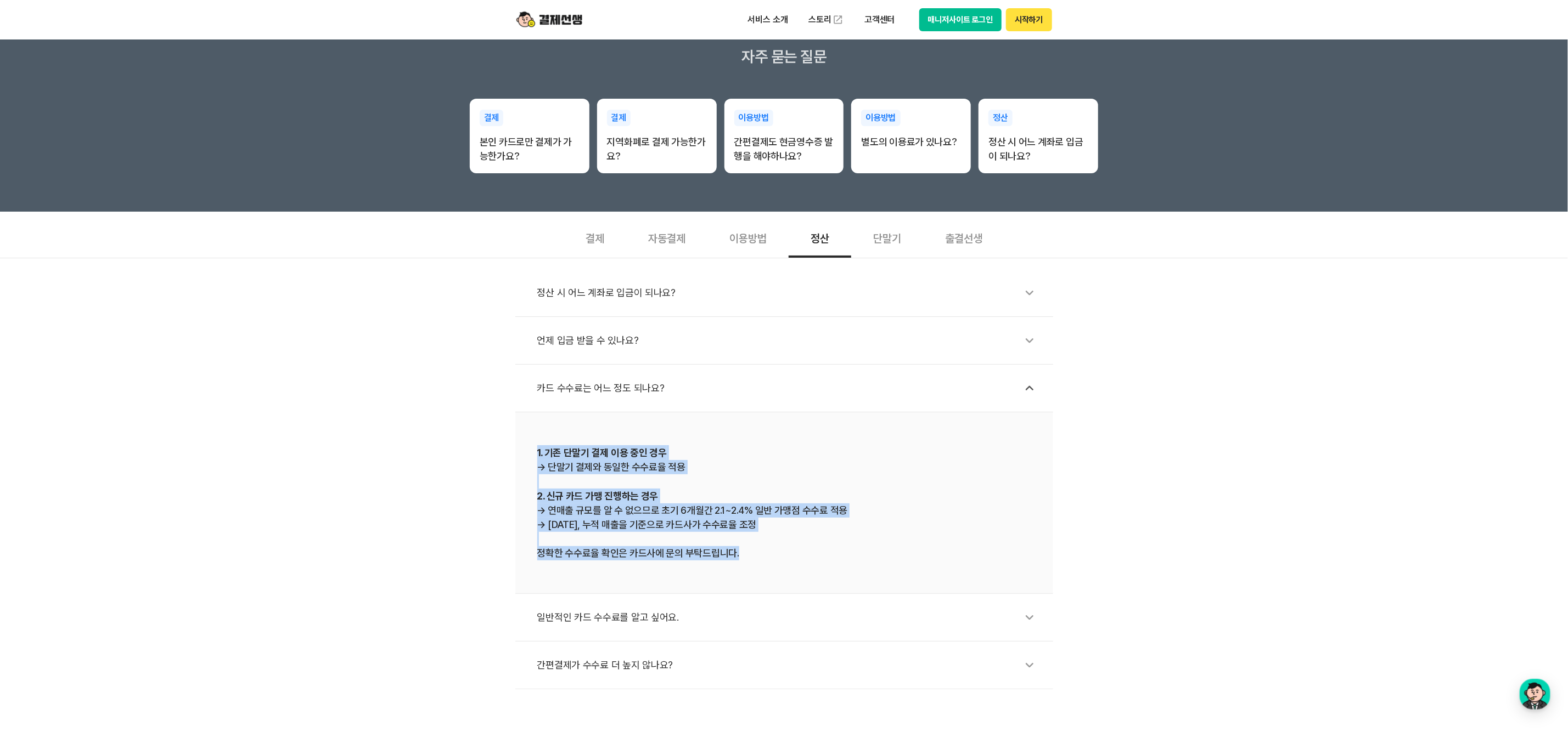
click at [859, 540] on div "1. 기존 단말기 결제 이용 중인 경우 → 단말기 결제와 동일한 수수료율 적용 2. 신규 카드 가맹 진행하는 경우 → 연매출 규모를 알 수 없…" at bounding box center [784, 503] width 494 height 115
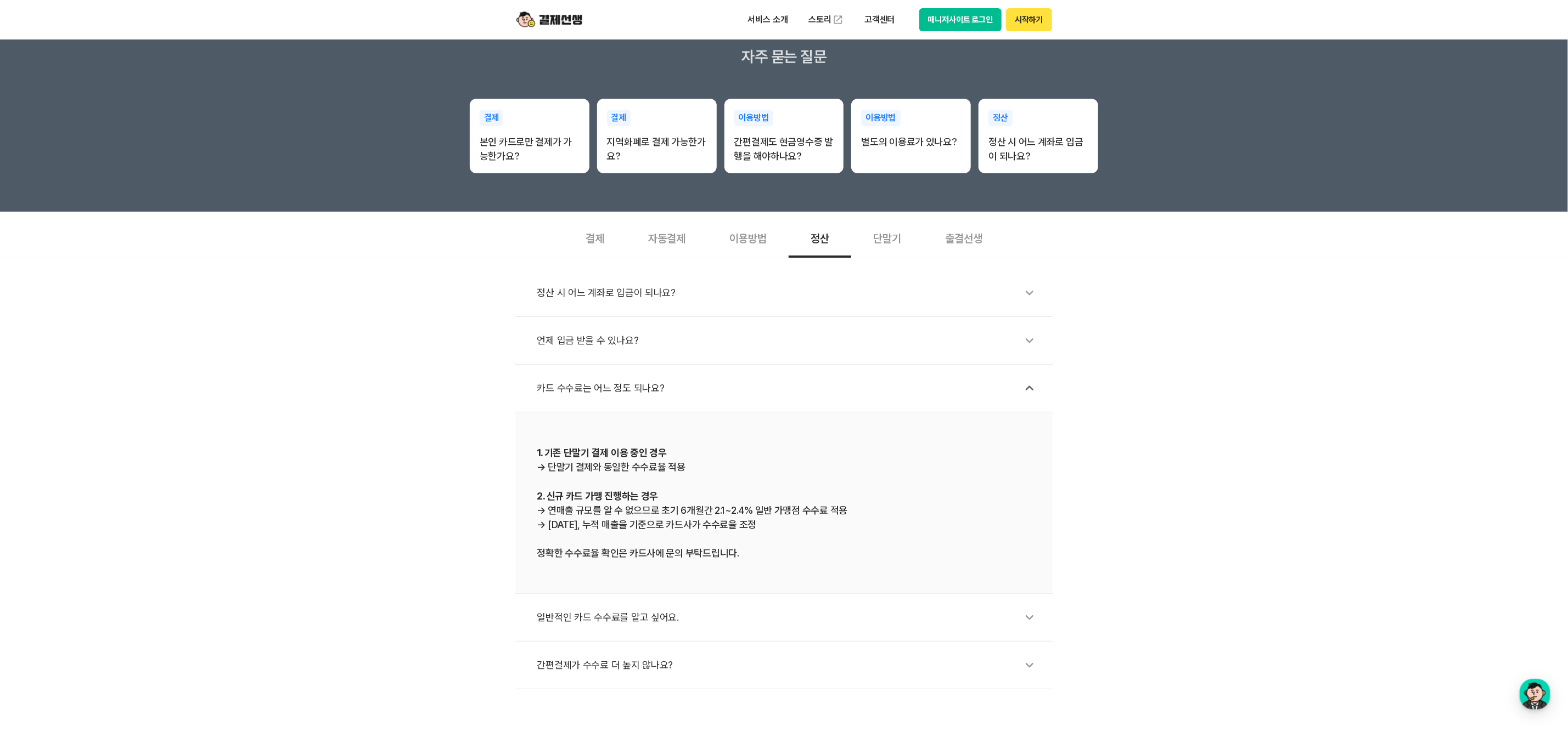
click at [733, 609] on div "일반적인 카드 수수료를 알고 싶어요." at bounding box center [789, 618] width 505 height 25
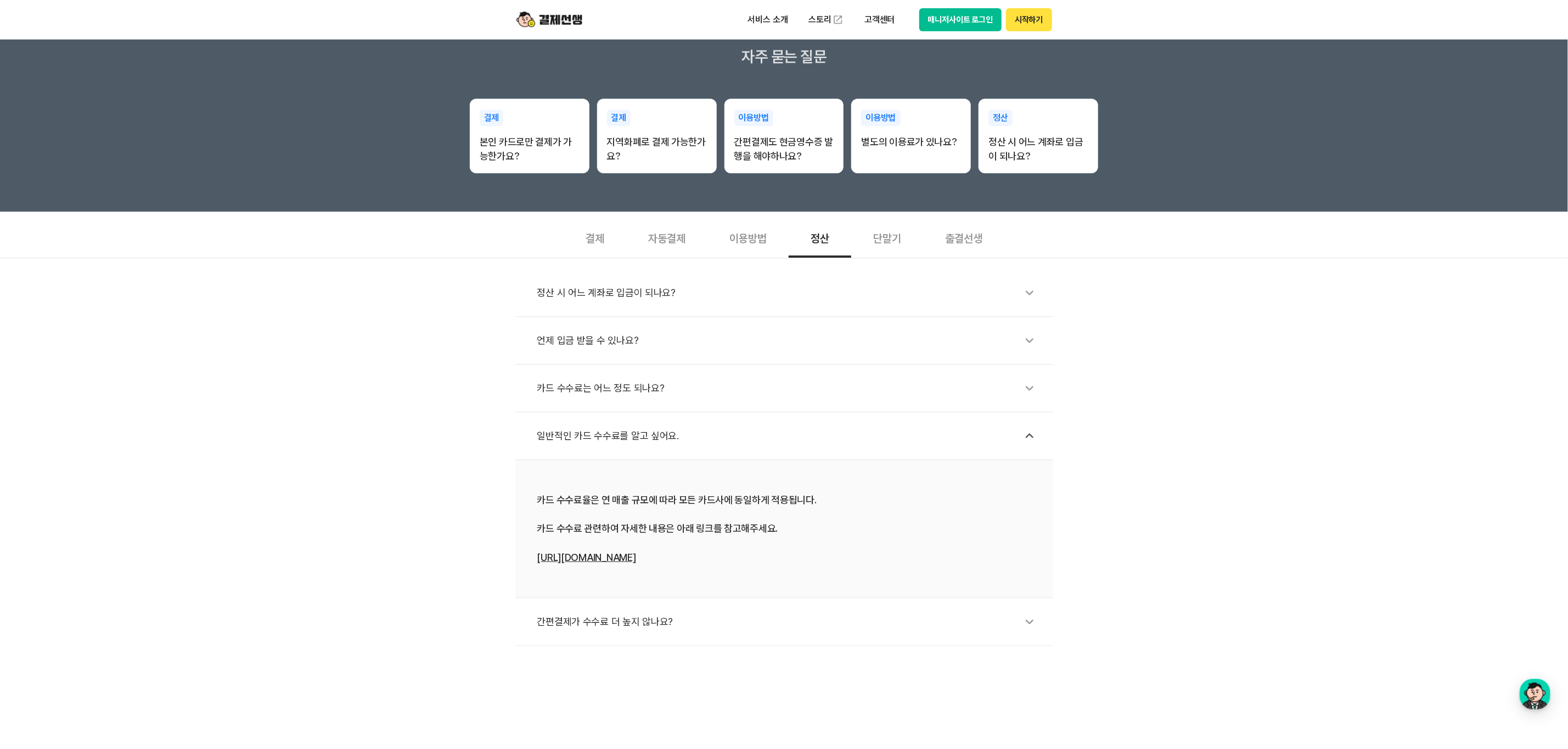
click at [602, 559] on link "[URL][DOMAIN_NAME]" at bounding box center [586, 557] width 99 height 12
